Goal: Navigation & Orientation: Find specific page/section

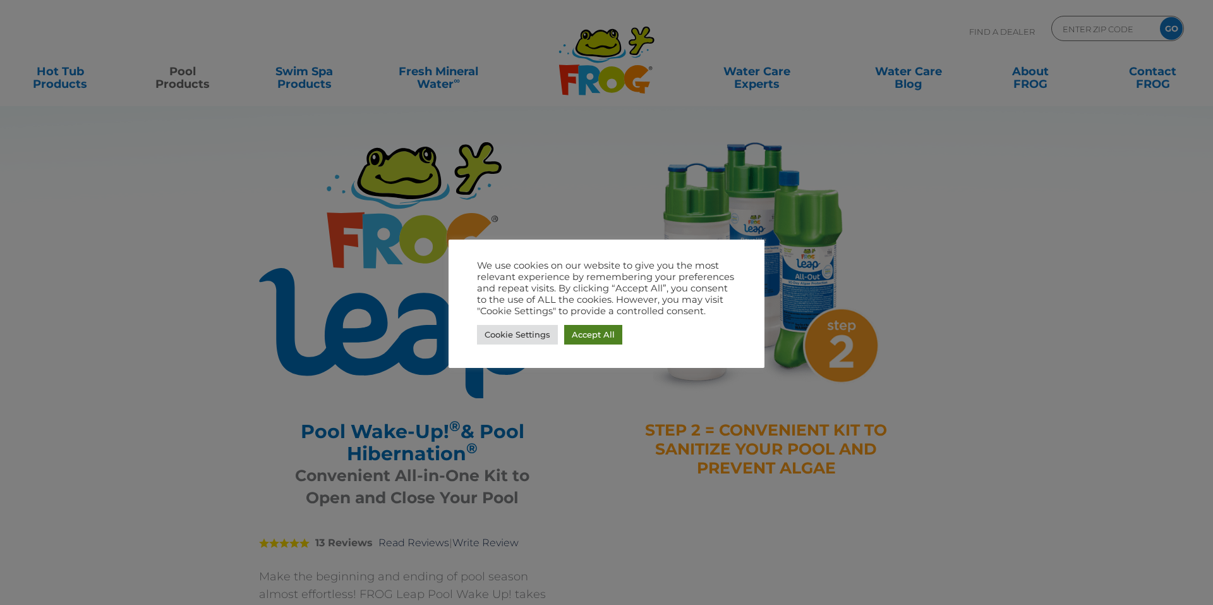
drag, startPoint x: 598, startPoint y: 335, endPoint x: 591, endPoint y: 337, distance: 7.8
click at [597, 336] on link "Accept All" at bounding box center [593, 335] width 58 height 20
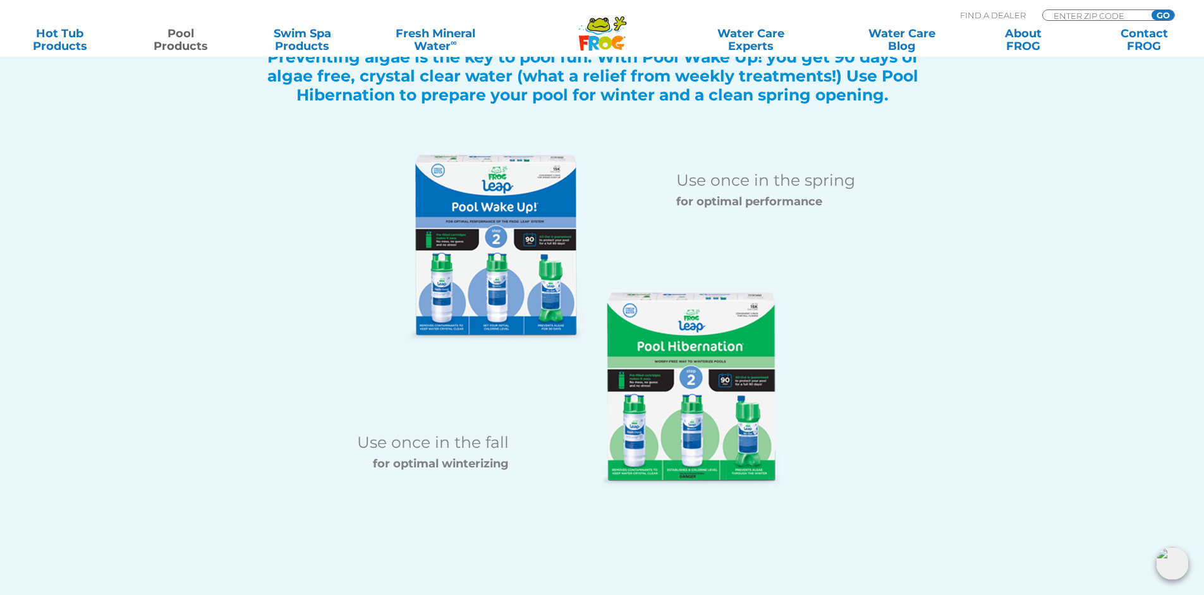
scroll to position [1493, 0]
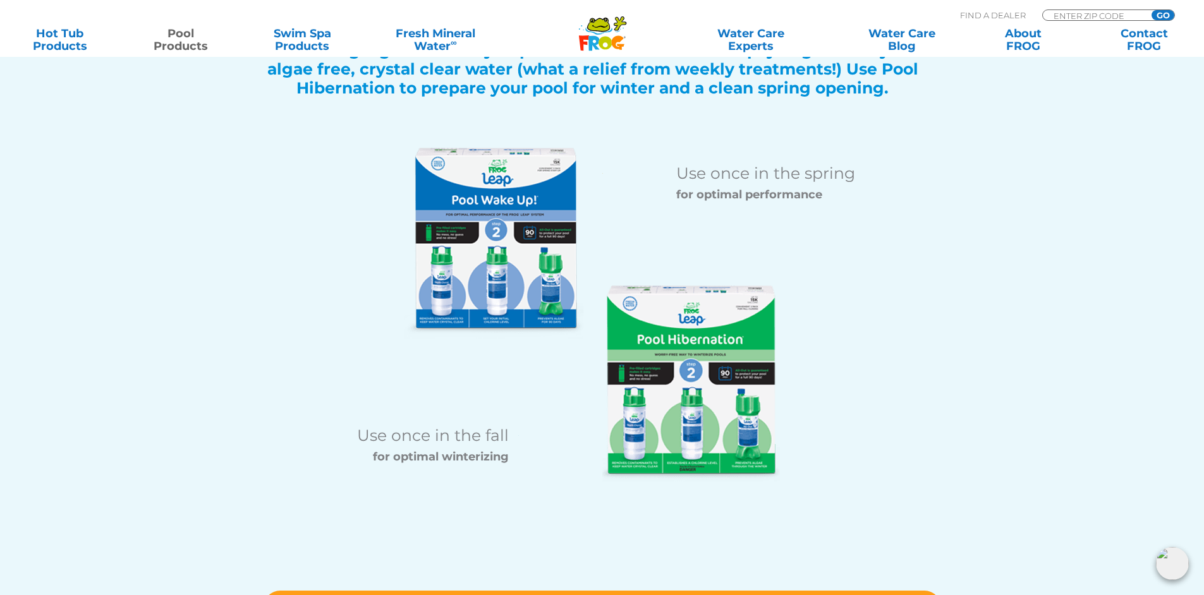
click at [681, 451] on img at bounding box center [691, 384] width 178 height 196
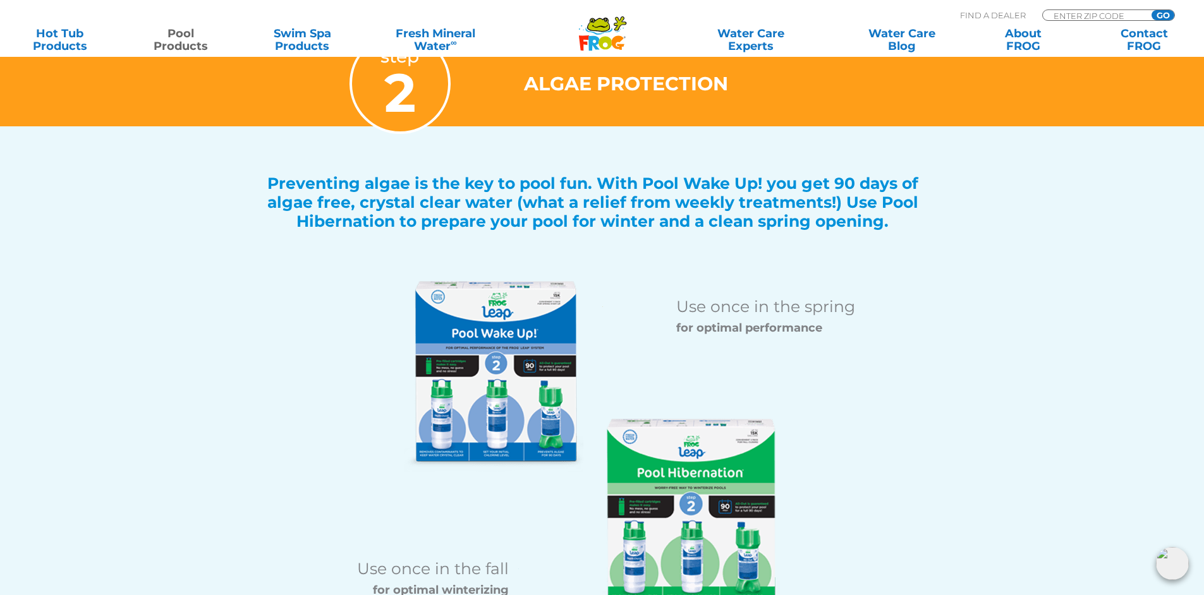
scroll to position [1402, 0]
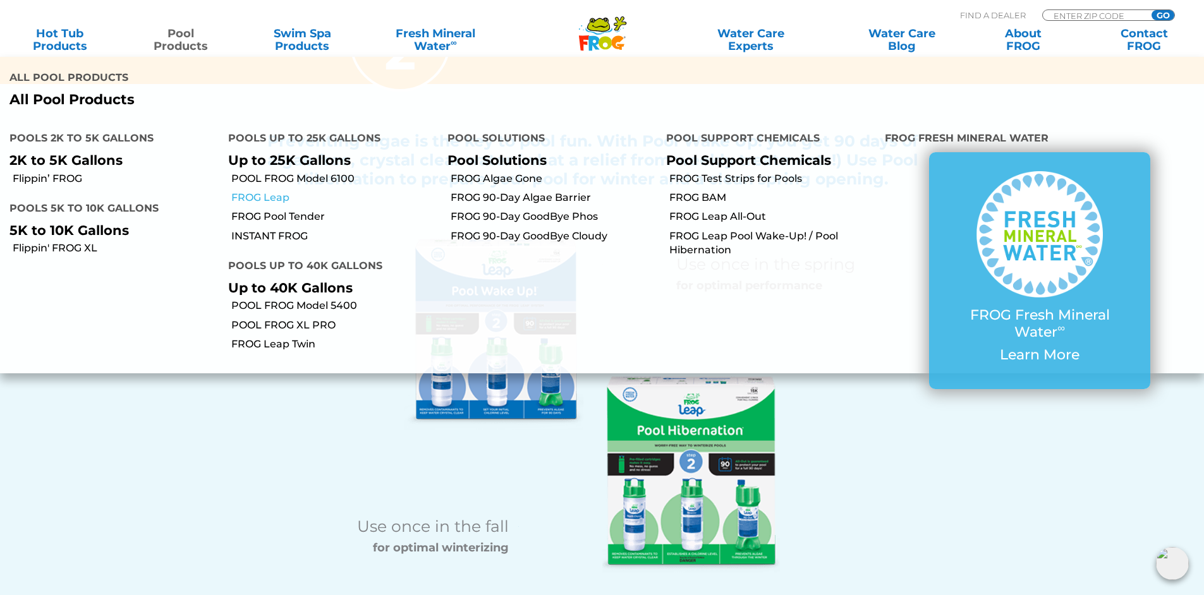
click at [240, 191] on link "FROG Leap" at bounding box center [334, 198] width 206 height 14
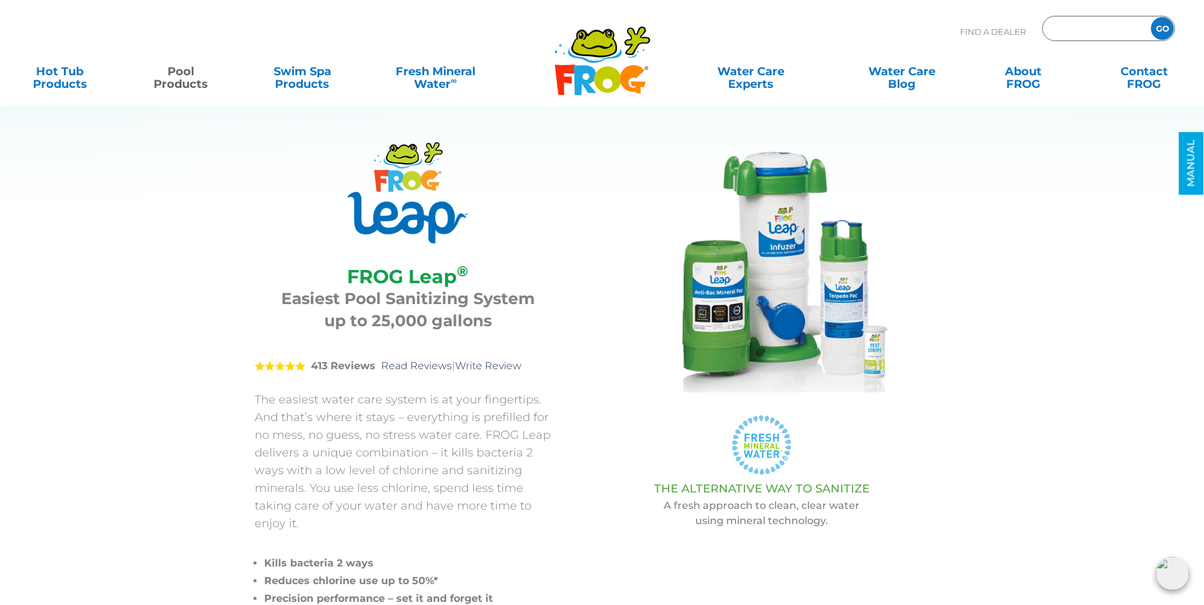
click at [1120, 28] on input "Zip Code Form" at bounding box center [1094, 29] width 85 height 18
type input "15146"
click at [1151, 17] on input "GO" at bounding box center [1162, 28] width 23 height 23
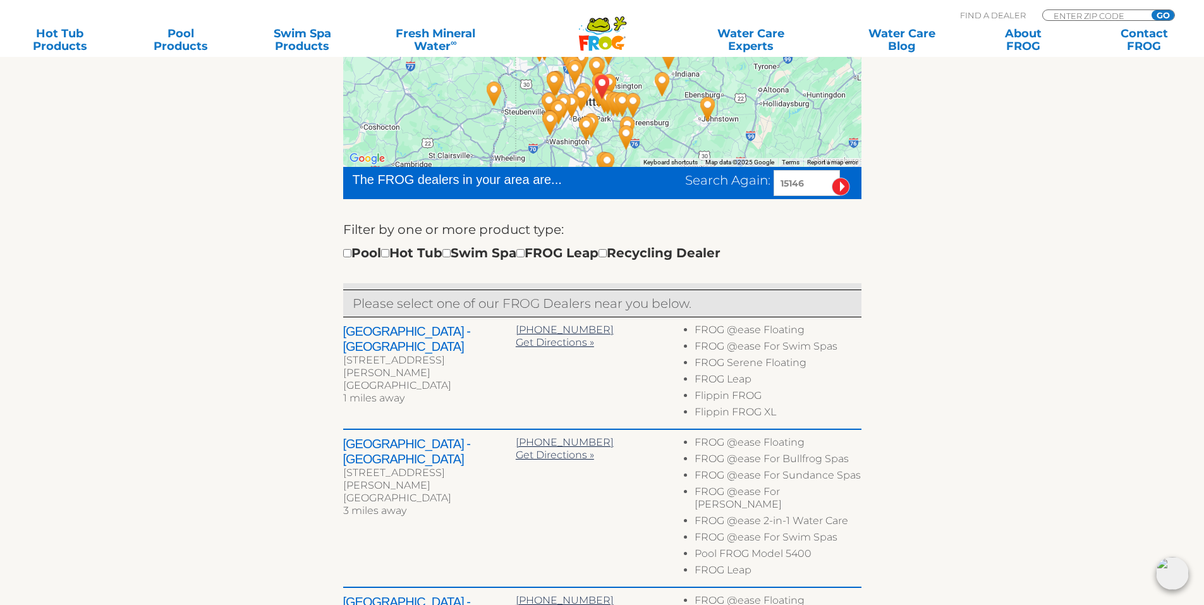
scroll to position [308, 0]
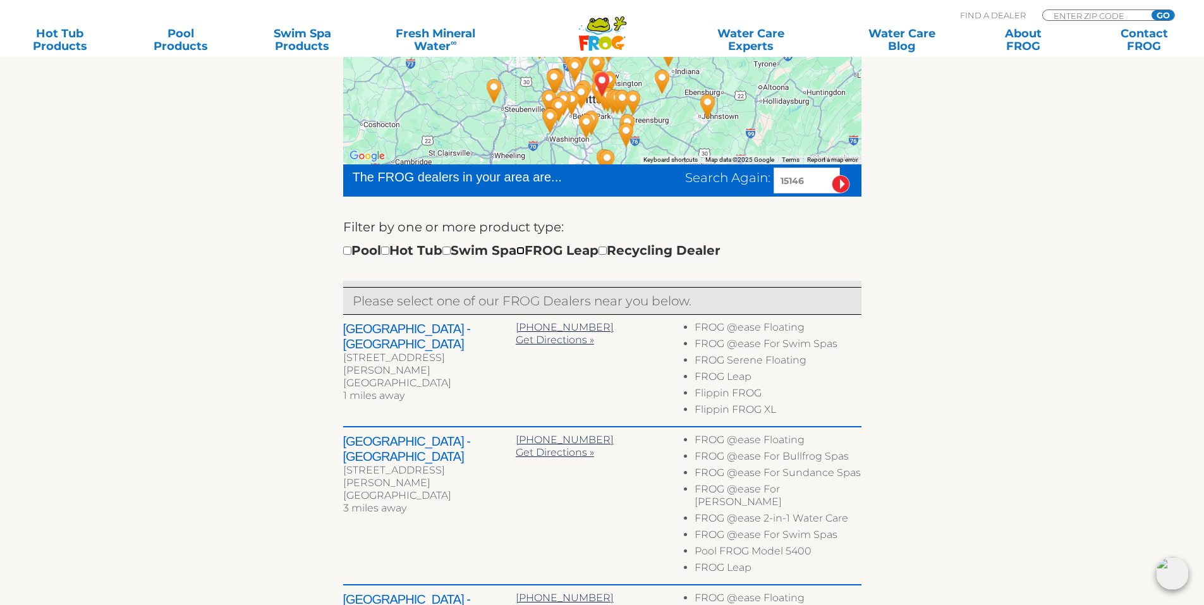
click at [525, 251] on input "checkbox" at bounding box center [520, 250] width 8 height 8
checkbox input "true"
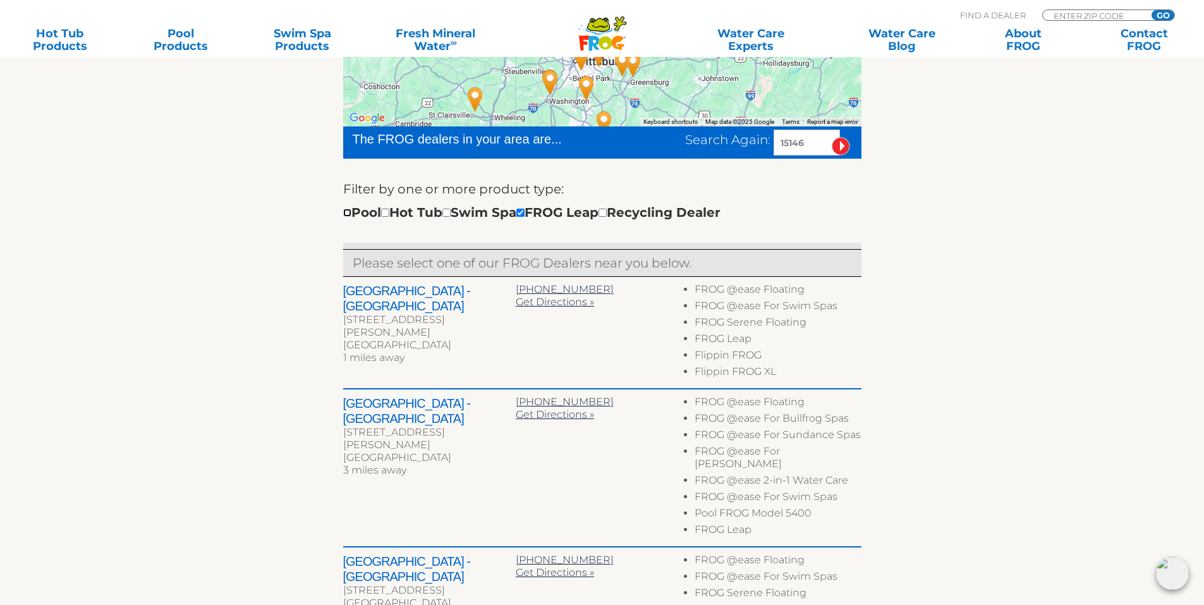
click at [347, 215] on input "checkbox" at bounding box center [347, 213] width 8 height 8
checkbox input "true"
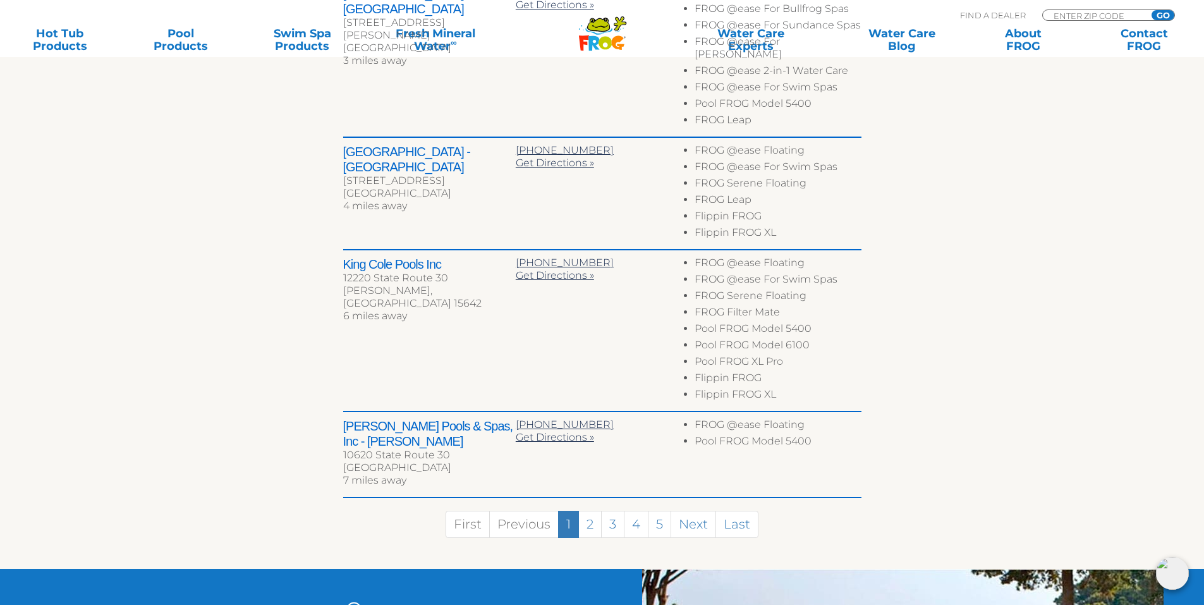
scroll to position [763, 0]
